Goal: Navigation & Orientation: Understand site structure

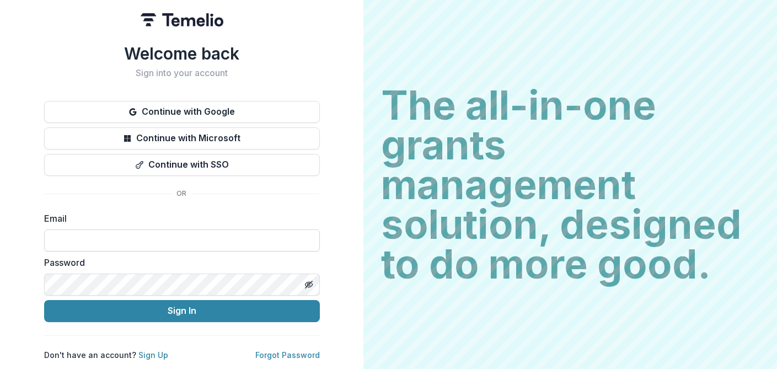
click at [113, 232] on input at bounding box center [182, 240] width 276 height 22
type input "**********"
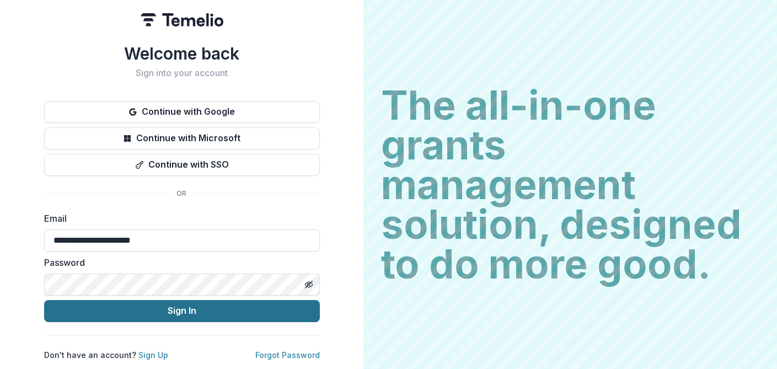
click at [185, 306] on button "Sign In" at bounding box center [182, 311] width 276 height 22
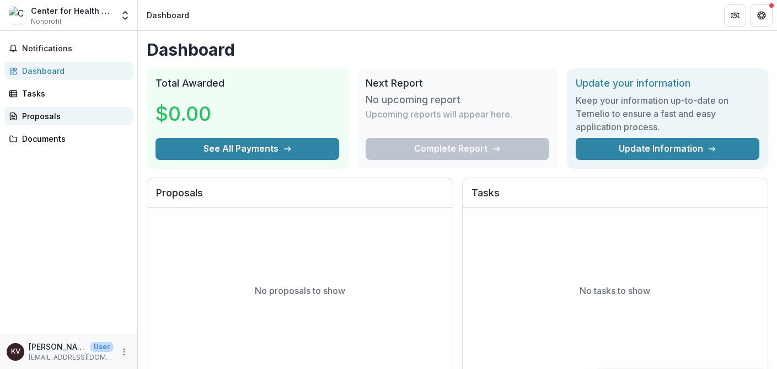
click at [48, 115] on div "Proposals" at bounding box center [73, 116] width 102 height 12
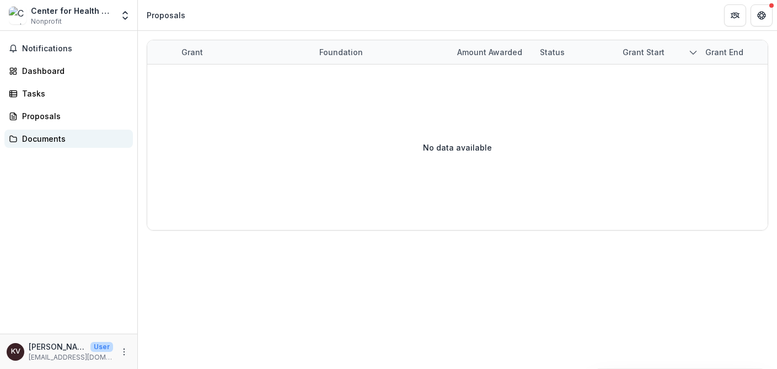
click at [46, 138] on div "Documents" at bounding box center [73, 139] width 102 height 12
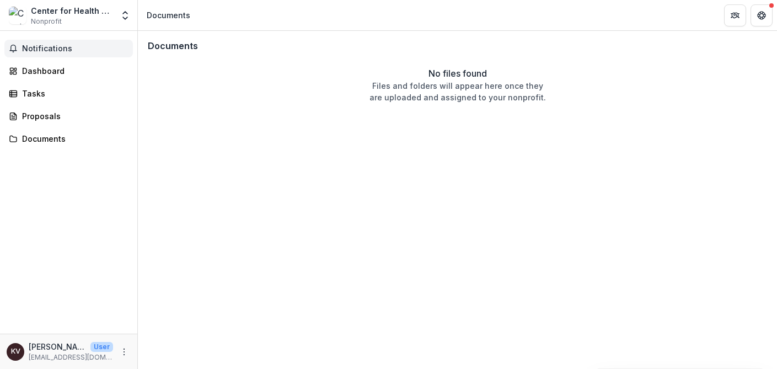
click at [50, 50] on span "Notifications" at bounding box center [75, 48] width 106 height 9
click at [46, 70] on div "Dashboard" at bounding box center [73, 71] width 102 height 12
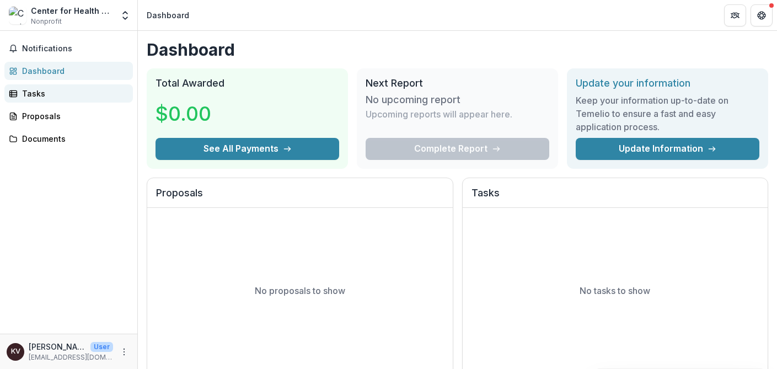
click at [40, 90] on div "Tasks" at bounding box center [73, 94] width 102 height 12
